Goal: Task Accomplishment & Management: Use online tool/utility

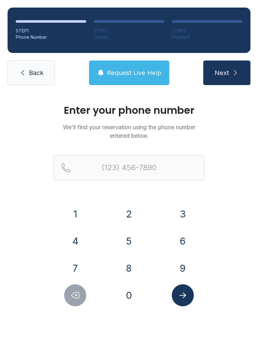
click at [74, 266] on button "7" at bounding box center [75, 268] width 22 height 22
click at [126, 240] on button "5" at bounding box center [129, 241] width 22 height 22
click at [74, 268] on button "7" at bounding box center [75, 268] width 22 height 22
click at [176, 211] on button "3" at bounding box center [183, 214] width 22 height 22
click at [119, 211] on button "2" at bounding box center [129, 214] width 22 height 22
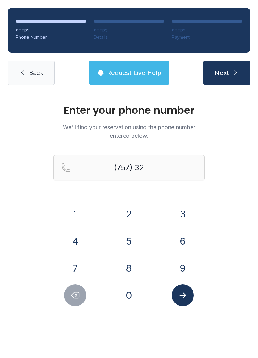
click at [73, 268] on button "7" at bounding box center [75, 268] width 22 height 22
click at [74, 212] on button "1" at bounding box center [75, 214] width 22 height 22
click at [74, 235] on button "4" at bounding box center [75, 241] width 22 height 22
click at [177, 239] on button "6" at bounding box center [183, 241] width 22 height 22
click at [129, 244] on button "5" at bounding box center [129, 241] width 22 height 22
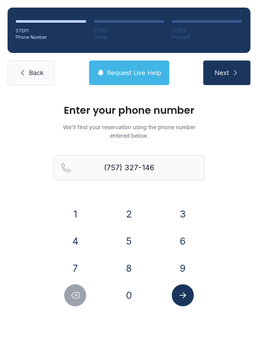
type input "[PHONE_NUMBER]"
click at [220, 63] on button "Next" at bounding box center [226, 72] width 47 height 25
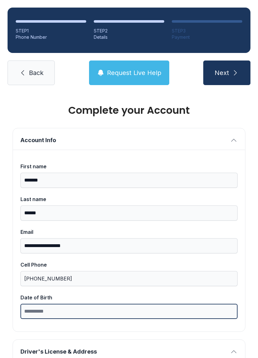
click at [78, 313] on input "Date of Birth" at bounding box center [128, 310] width 217 height 15
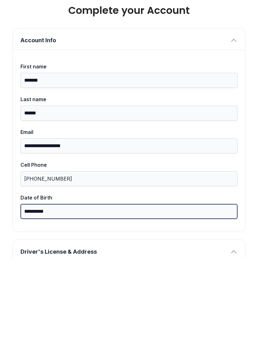
type input "**********"
click at [227, 60] on button "Next" at bounding box center [226, 72] width 47 height 25
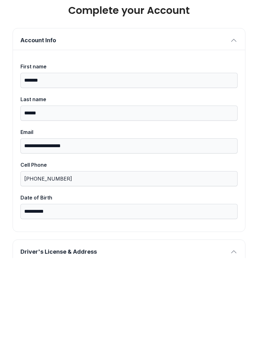
scroll to position [269, 0]
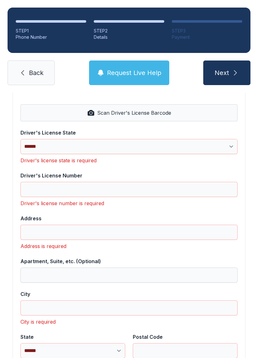
click at [36, 68] on span "Back" at bounding box center [36, 72] width 14 height 9
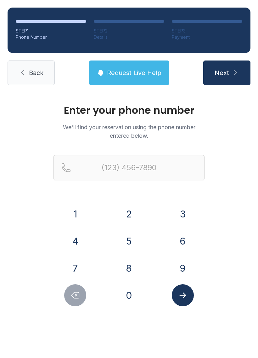
click at [36, 74] on span "Back" at bounding box center [36, 72] width 14 height 9
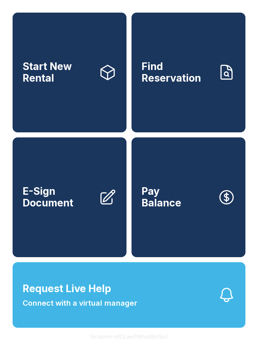
click at [190, 81] on span "Find Reservation" at bounding box center [177, 72] width 71 height 23
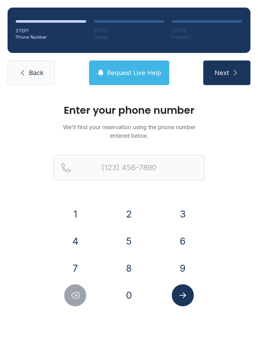
click at [78, 290] on icon "Delete number" at bounding box center [74, 294] width 9 height 9
click at [78, 291] on icon "Delete number" at bounding box center [74, 294] width 9 height 9
click at [82, 162] on input "Reservation phone number" at bounding box center [129, 167] width 151 height 25
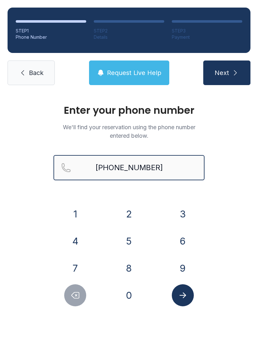
type input "[PHONE_NUMBER]"
click at [227, 73] on button "Next" at bounding box center [226, 72] width 47 height 25
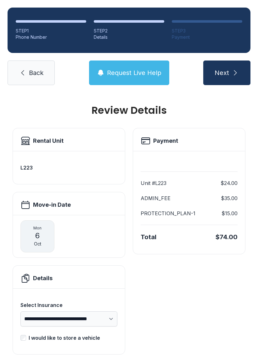
click at [41, 71] on span "Back" at bounding box center [36, 72] width 14 height 9
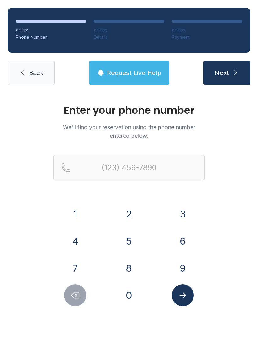
click at [37, 70] on span "Back" at bounding box center [36, 72] width 14 height 9
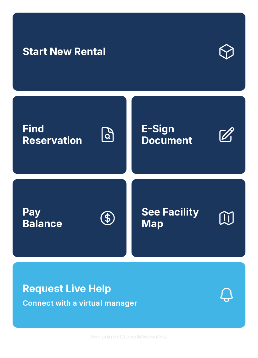
click at [201, 134] on span "E-Sign Document" at bounding box center [177, 134] width 71 height 23
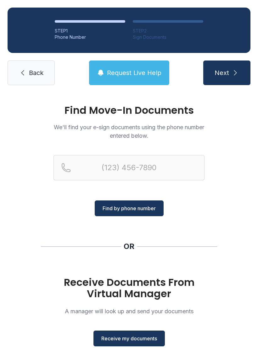
click at [129, 334] on button "Receive my documents" at bounding box center [128, 338] width 71 height 16
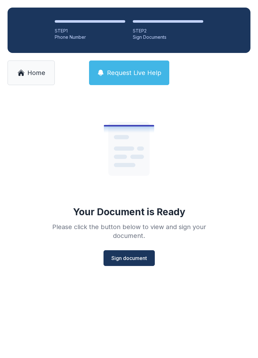
click at [147, 256] on span "Sign document" at bounding box center [129, 258] width 36 height 8
